Goal: Transaction & Acquisition: Purchase product/service

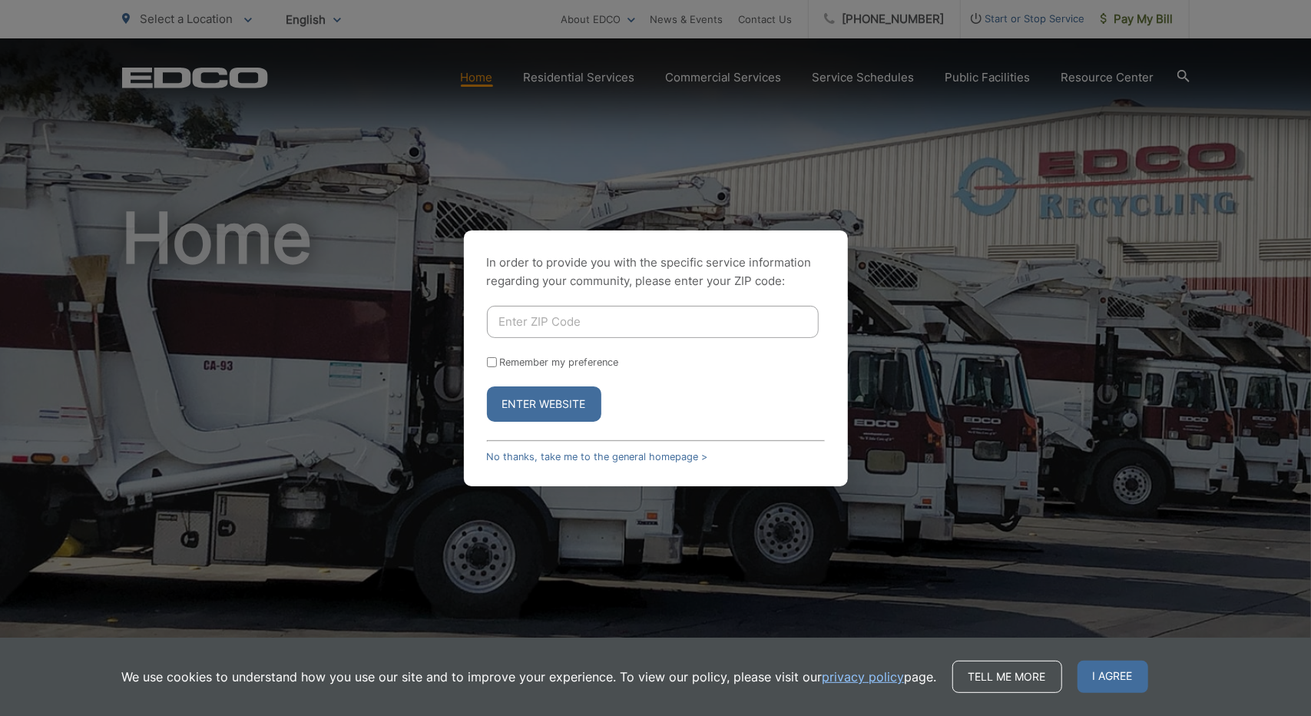
click at [600, 331] on input "Enter ZIP Code" at bounding box center [653, 322] width 332 height 32
type input "92081"
click at [562, 402] on button "Enter Website" at bounding box center [544, 403] width 114 height 35
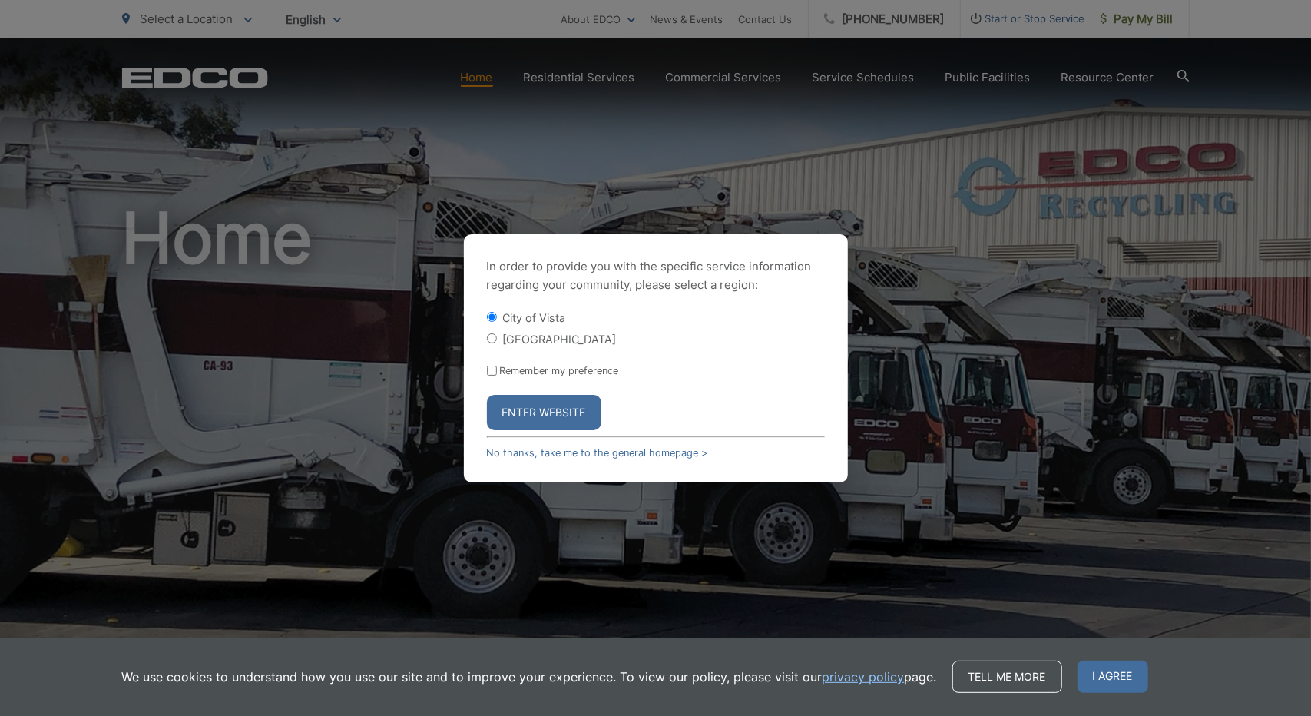
click at [544, 410] on button "Enter Website" at bounding box center [544, 412] width 114 height 35
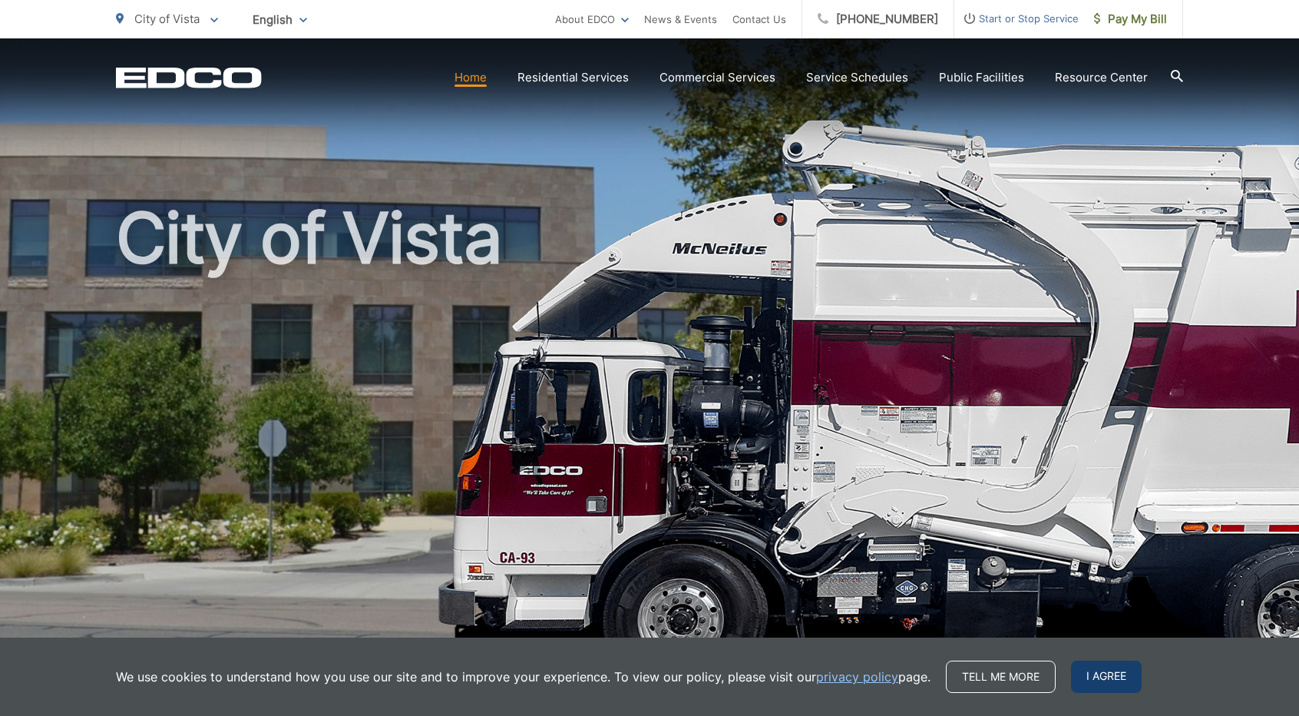
click at [1090, 680] on span "I agree" at bounding box center [1106, 676] width 71 height 32
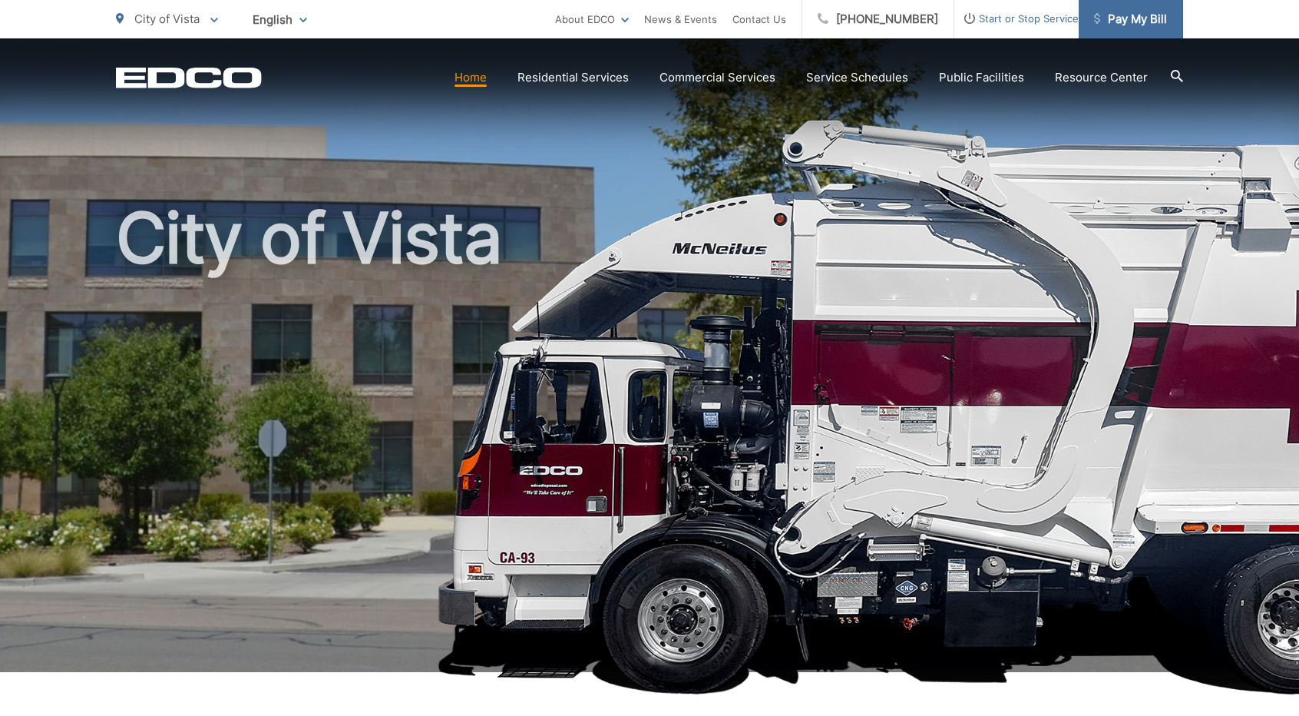
click at [1132, 18] on span "Pay My Bill" at bounding box center [1130, 19] width 73 height 18
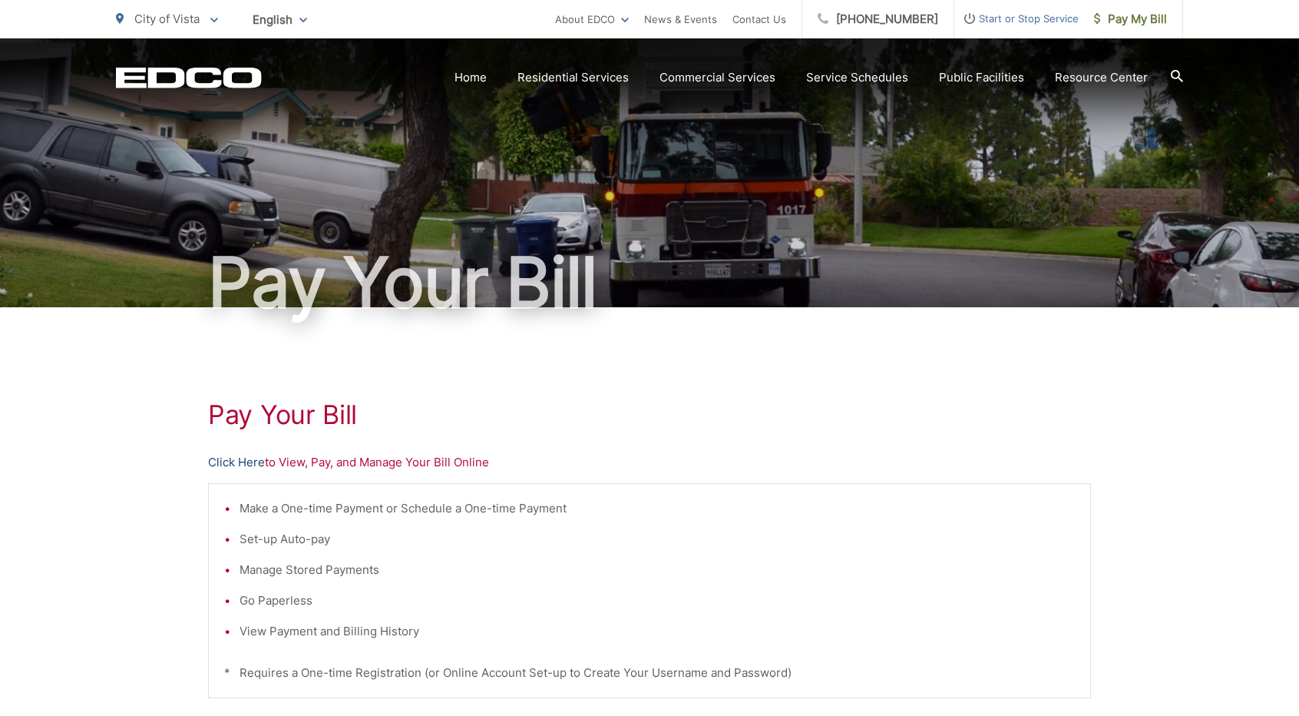
click at [247, 463] on link "Click Here" at bounding box center [236, 462] width 57 height 18
drag, startPoint x: 1025, startPoint y: 132, endPoint x: 1053, endPoint y: 491, distance: 359.6
click at [1053, 491] on div "Make a One-time Payment or Schedule a One-time Payment Set-up Auto-pay Manage S…" at bounding box center [649, 590] width 883 height 215
